Goal: Task Accomplishment & Management: Use online tool/utility

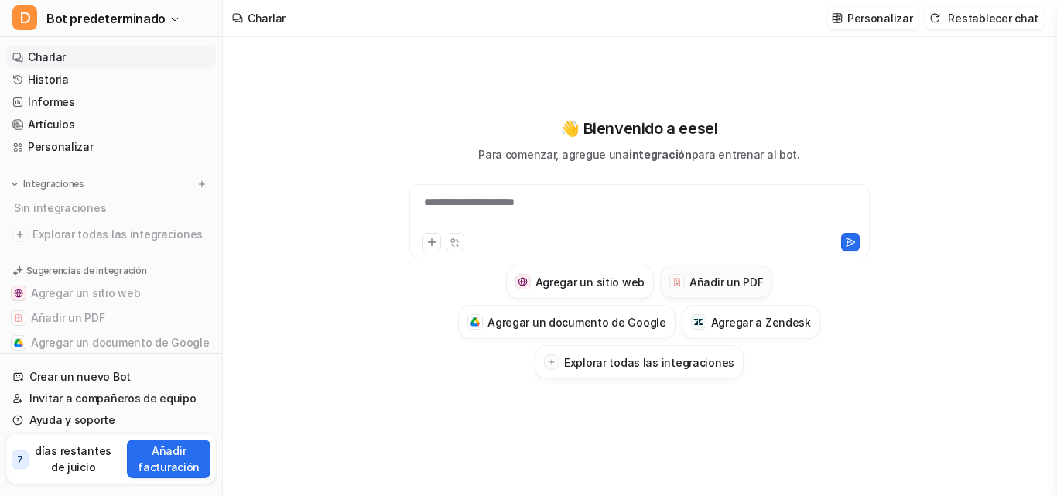
click at [722, 282] on font "Añadir un PDF" at bounding box center [725, 281] width 73 height 13
click at [712, 282] on font "Añadir un PDF" at bounding box center [725, 281] width 73 height 13
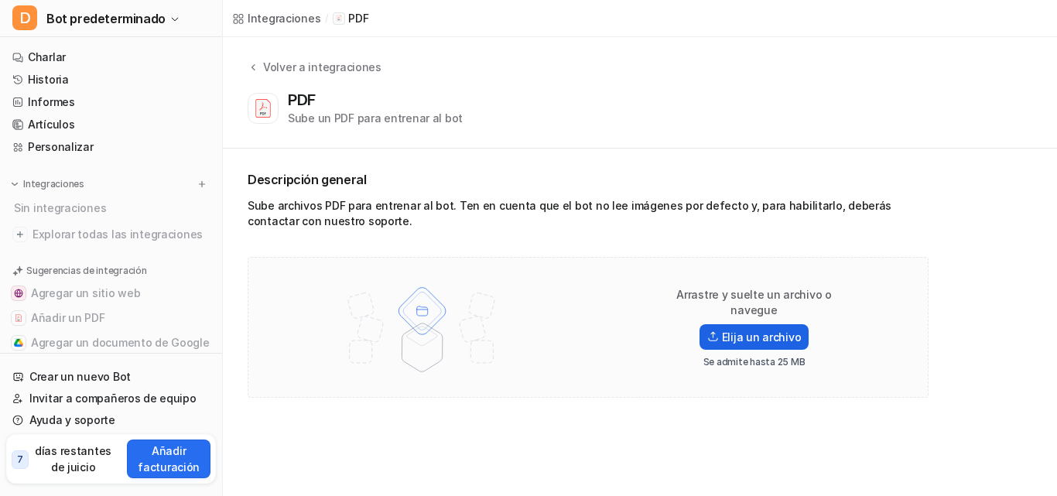
click at [743, 330] on font "Elija un archivo" at bounding box center [762, 336] width 80 height 13
click at [0, 0] on input "Elija un archivo" at bounding box center [0, 0] width 0 height 0
